Goal: Entertainment & Leisure: Consume media (video, audio)

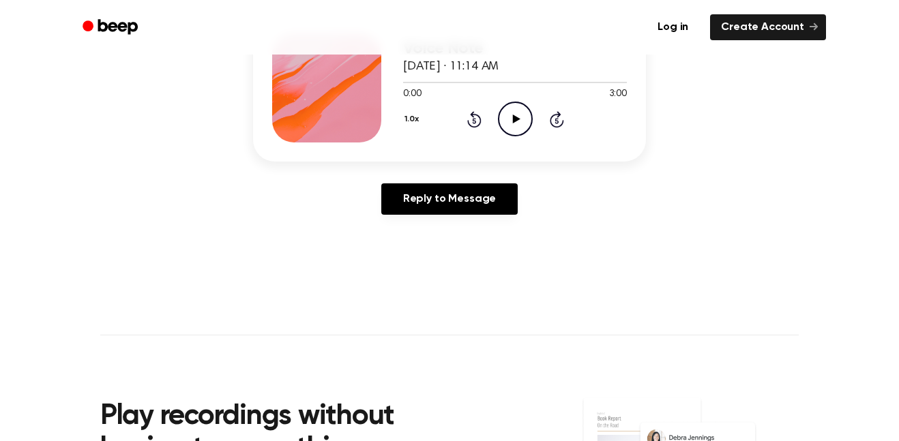
click at [529, 120] on icon "Play Audio" at bounding box center [515, 119] width 35 height 35
click at [450, 82] on div at bounding box center [451, 82] width 96 height 1
drag, startPoint x: 465, startPoint y: 85, endPoint x: 452, endPoint y: 83, distance: 12.5
click at [452, 83] on div at bounding box center [515, 81] width 224 height 11
drag, startPoint x: 420, startPoint y: 85, endPoint x: 440, endPoint y: 88, distance: 20.0
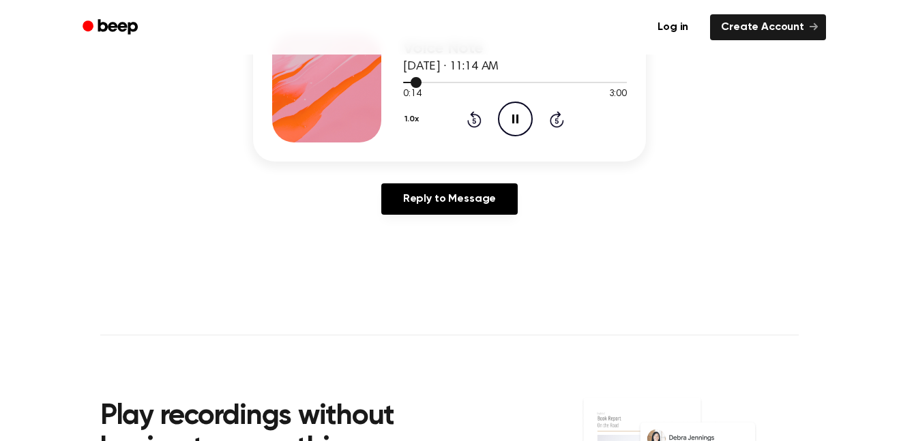
click at [440, 88] on div "0:14 3:00 Your browser does not support the [object Object] element." at bounding box center [515, 88] width 224 height 25
click at [440, 85] on div at bounding box center [515, 81] width 224 height 11
drag, startPoint x: 405, startPoint y: 85, endPoint x: 443, endPoint y: 83, distance: 38.3
click at [443, 83] on div at bounding box center [515, 81] width 224 height 11
click at [557, 115] on icon at bounding box center [557, 119] width 14 height 16
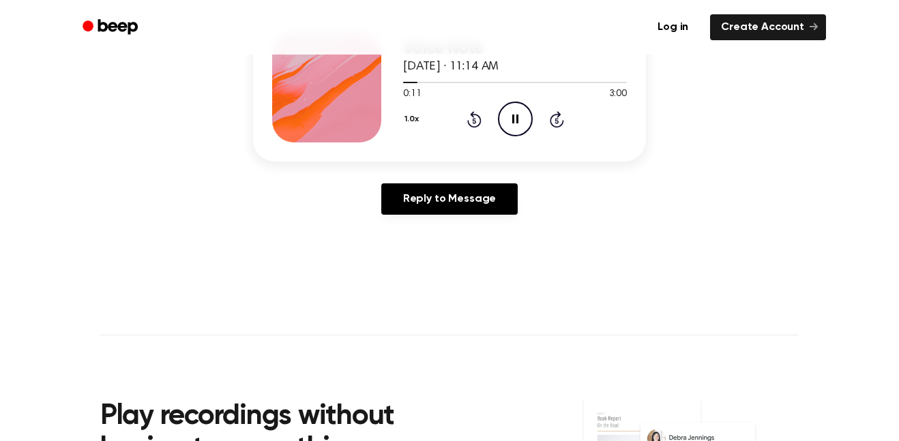
click at [557, 115] on icon at bounding box center [557, 119] width 14 height 16
click at [557, 116] on icon at bounding box center [557, 119] width 14 height 16
click at [559, 122] on icon "Skip 5 seconds" at bounding box center [556, 120] width 15 height 18
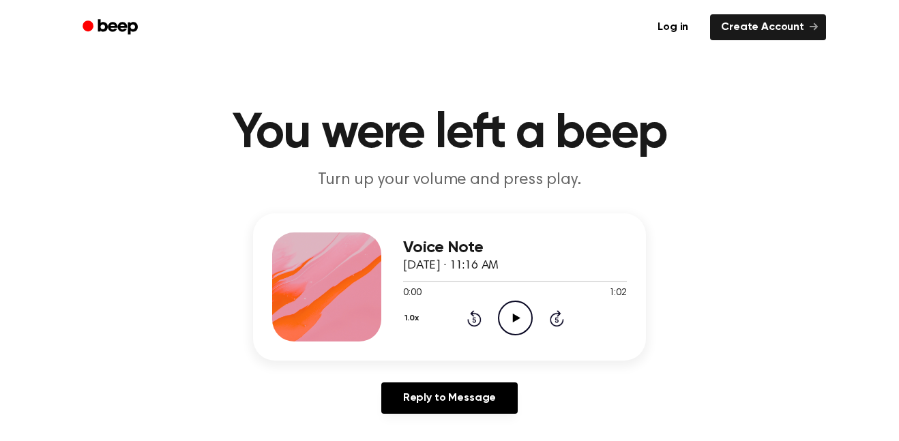
click at [521, 303] on circle at bounding box center [515, 318] width 33 height 33
click at [516, 312] on icon "Pause Audio" at bounding box center [515, 318] width 35 height 35
click at [521, 325] on icon "Play Audio" at bounding box center [515, 318] width 35 height 35
click at [519, 282] on div at bounding box center [515, 281] width 224 height 11
